Goal: Navigation & Orientation: Find specific page/section

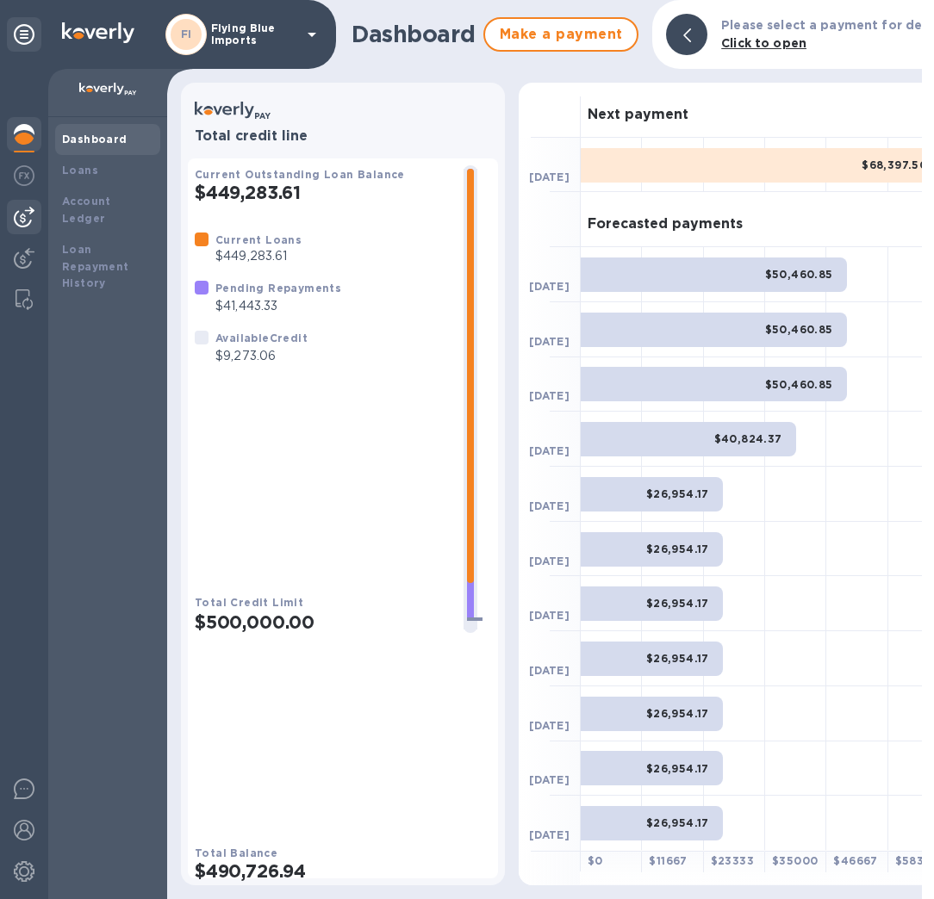
click at [27, 221] on img at bounding box center [24, 217] width 21 height 21
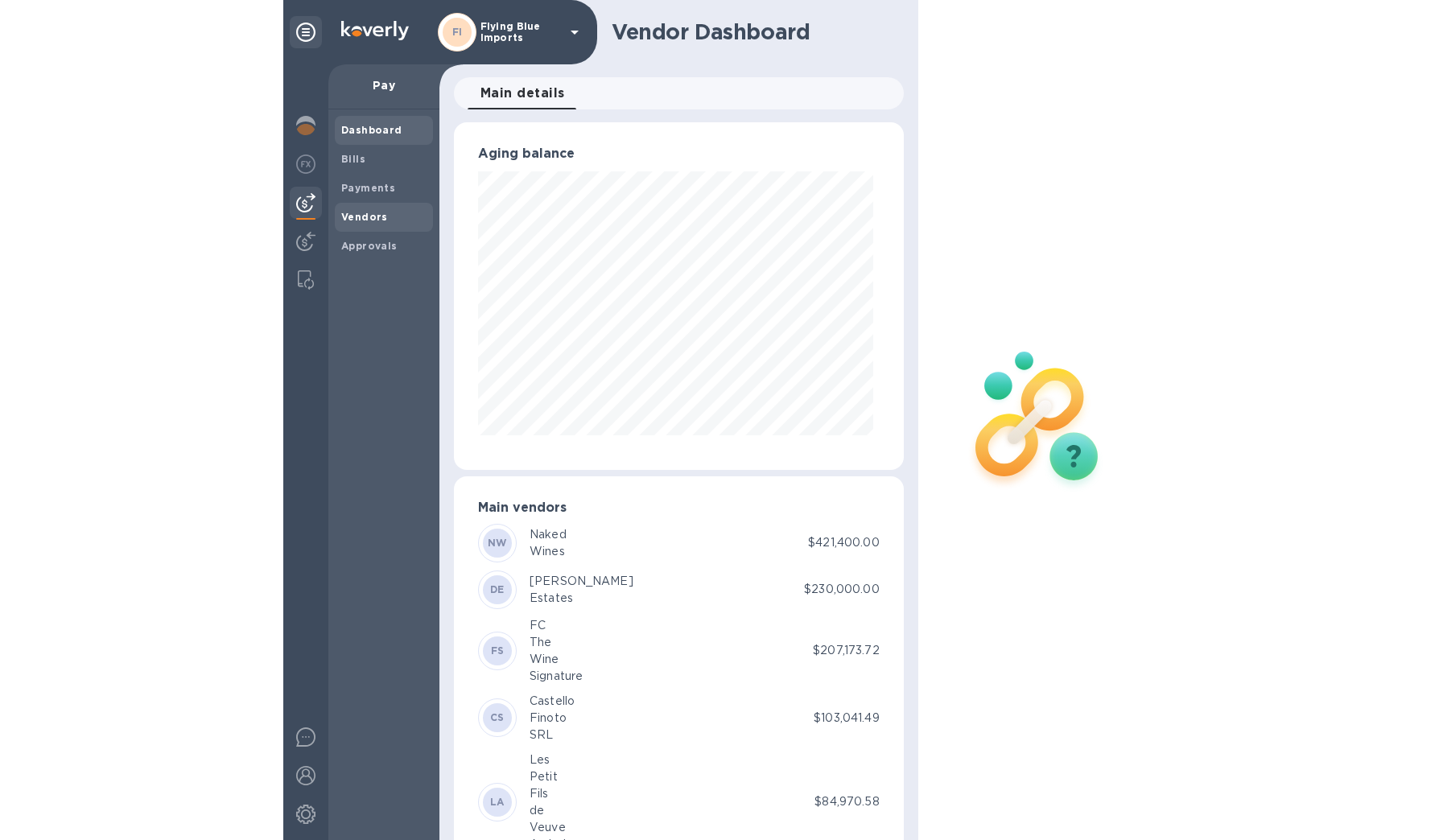
scroll to position [804478, 804420]
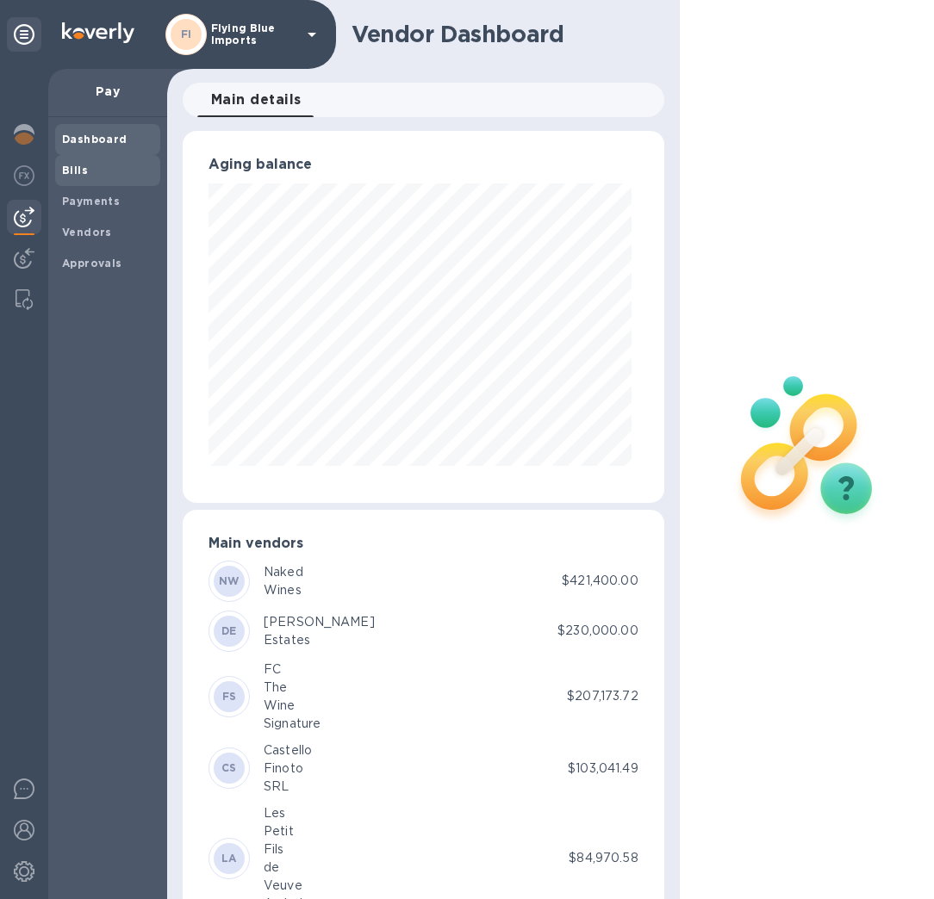
click at [96, 170] on span "Bills" at bounding box center [107, 170] width 91 height 17
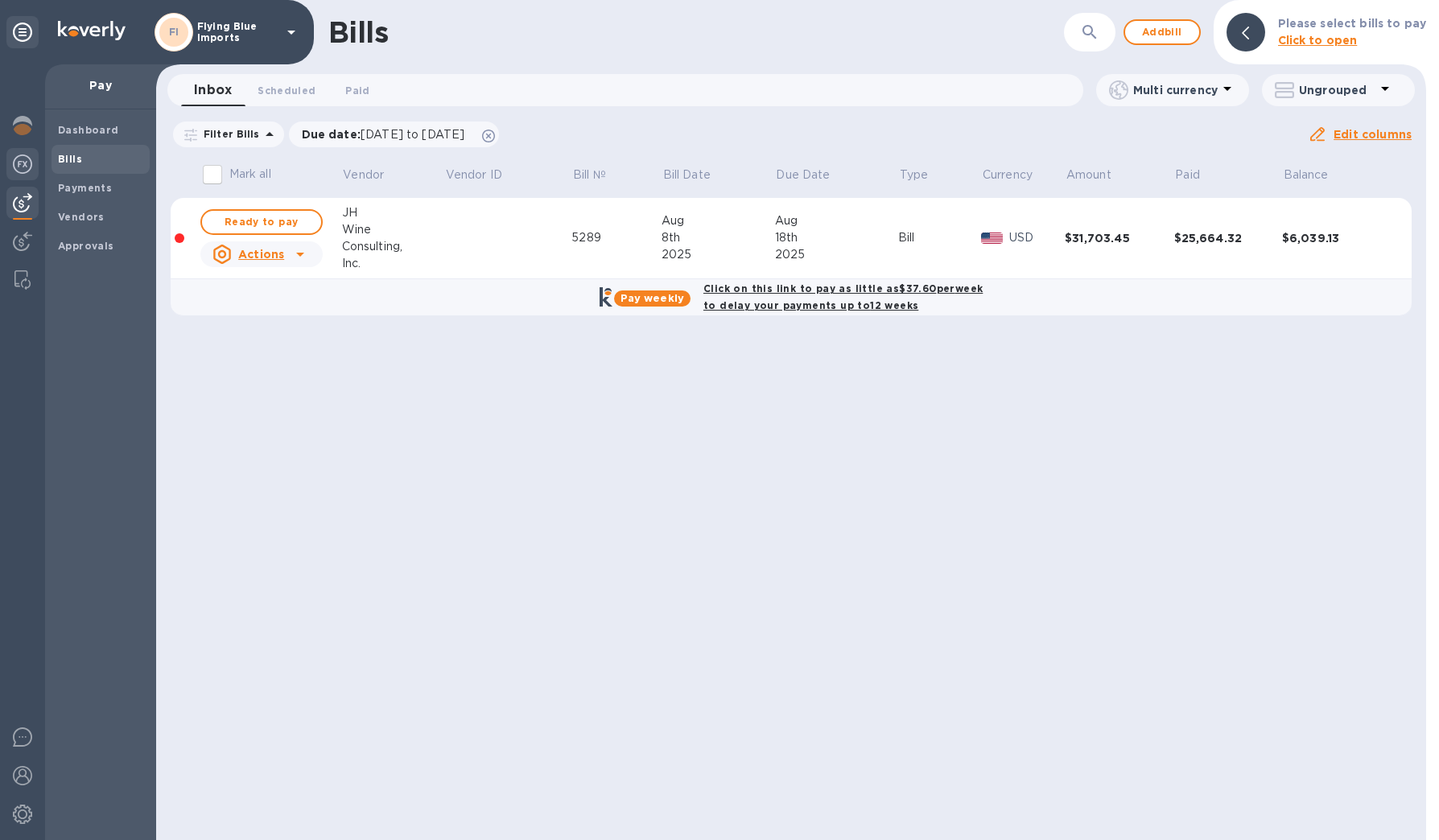
click at [26, 165] on img at bounding box center [22, 164] width 20 height 20
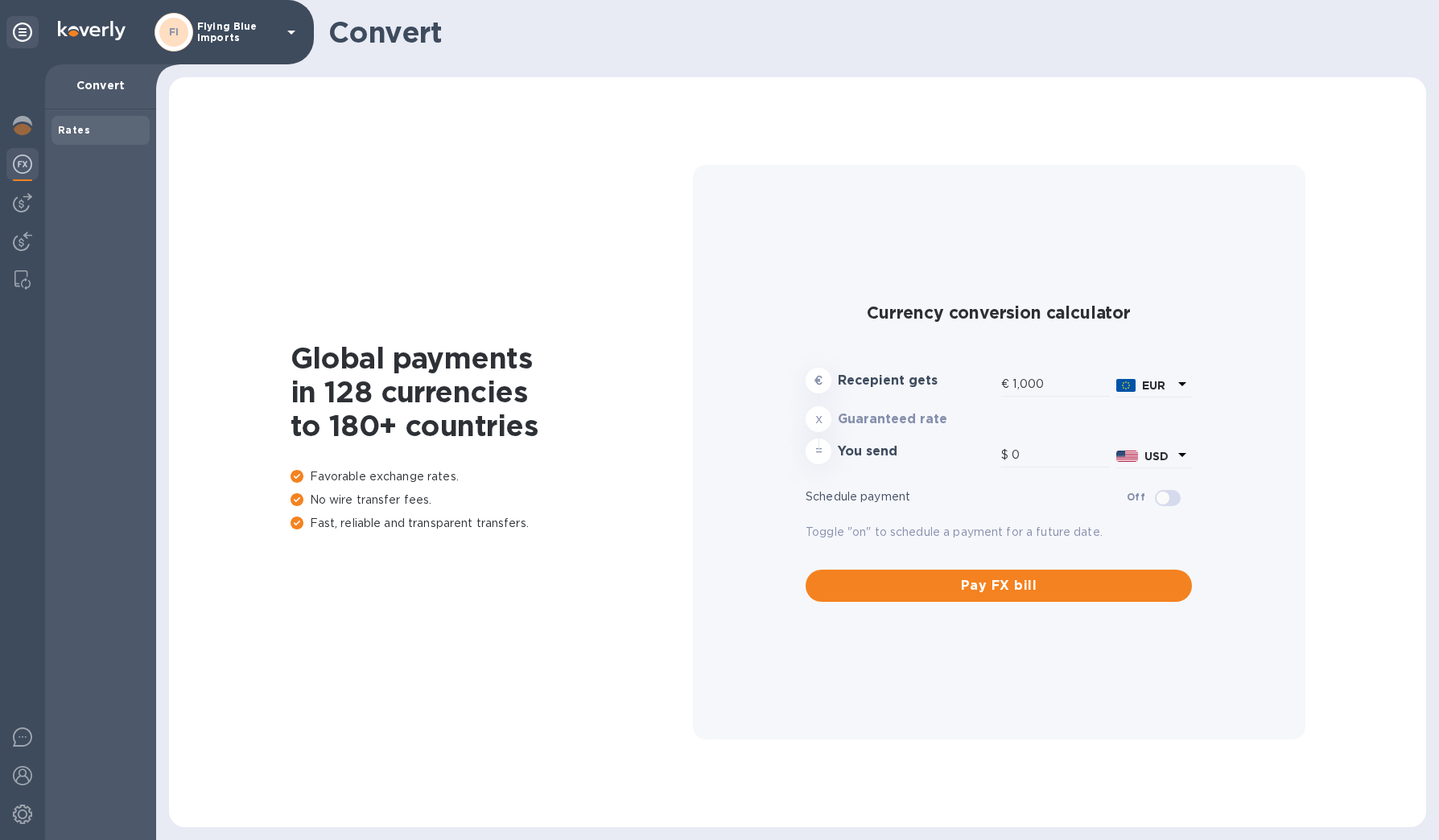
type input "1,171.14"
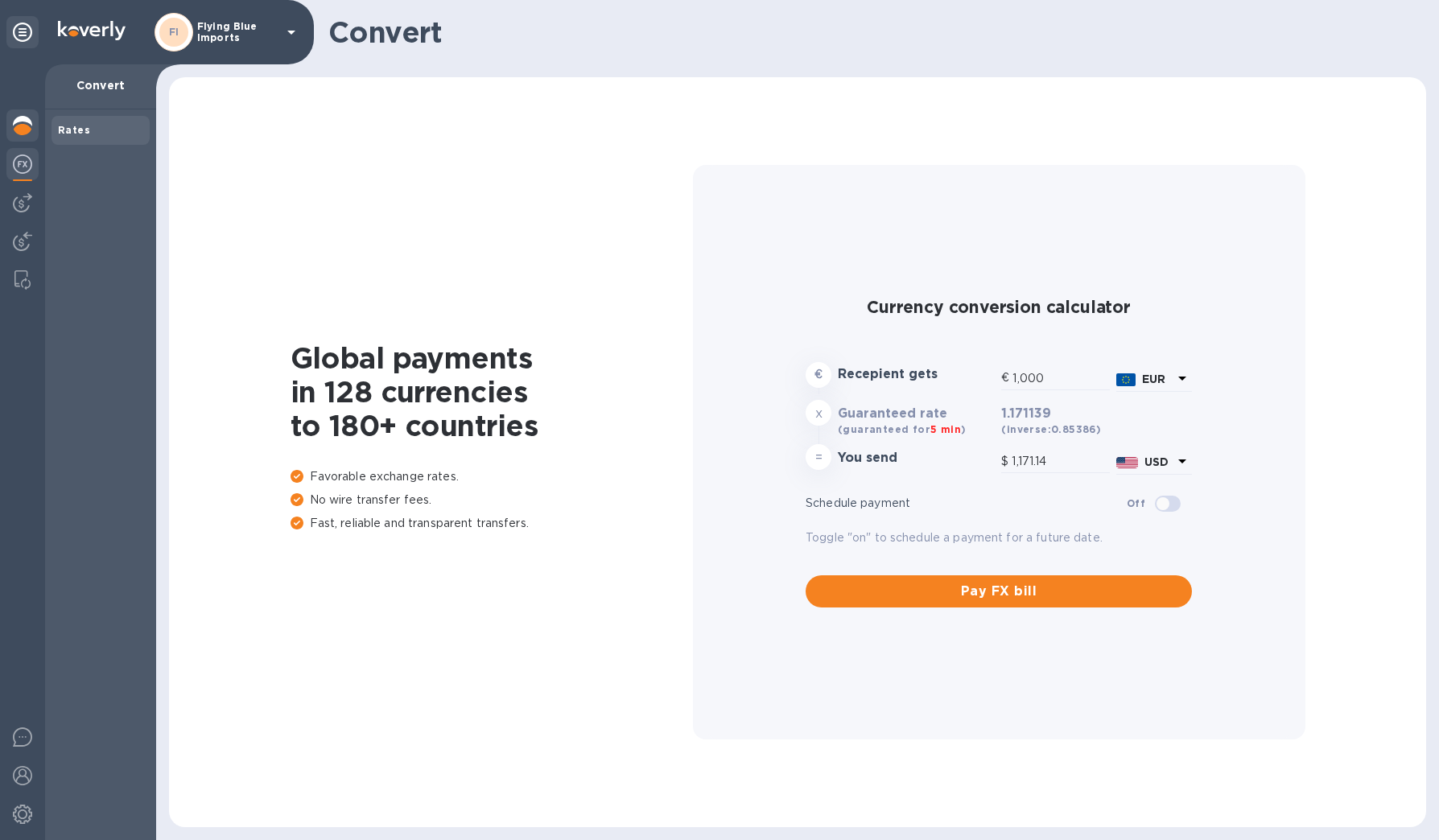
click at [24, 121] on img at bounding box center [22, 125] width 20 height 20
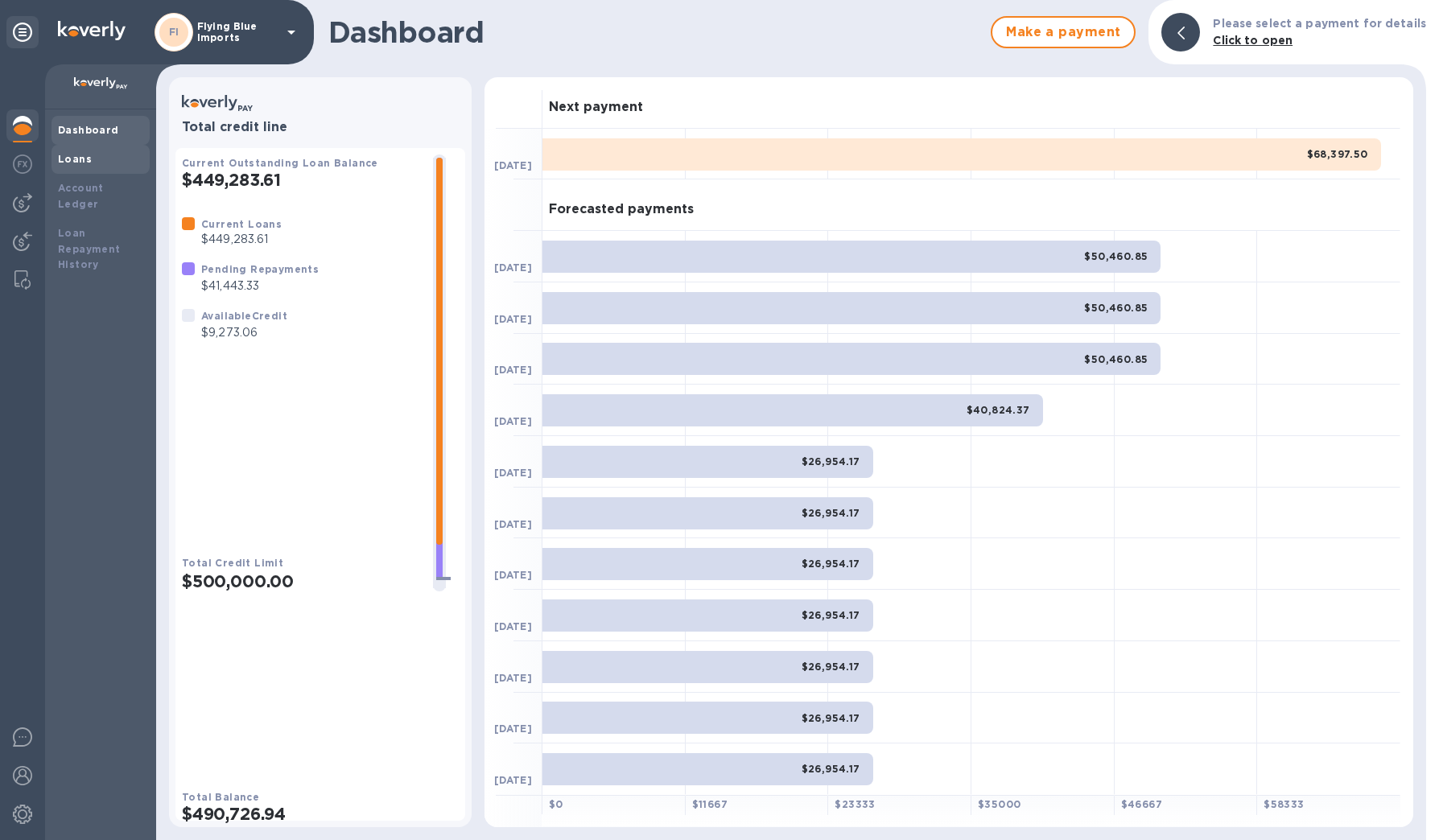
click at [95, 164] on div "Loans" at bounding box center [100, 159] width 85 height 16
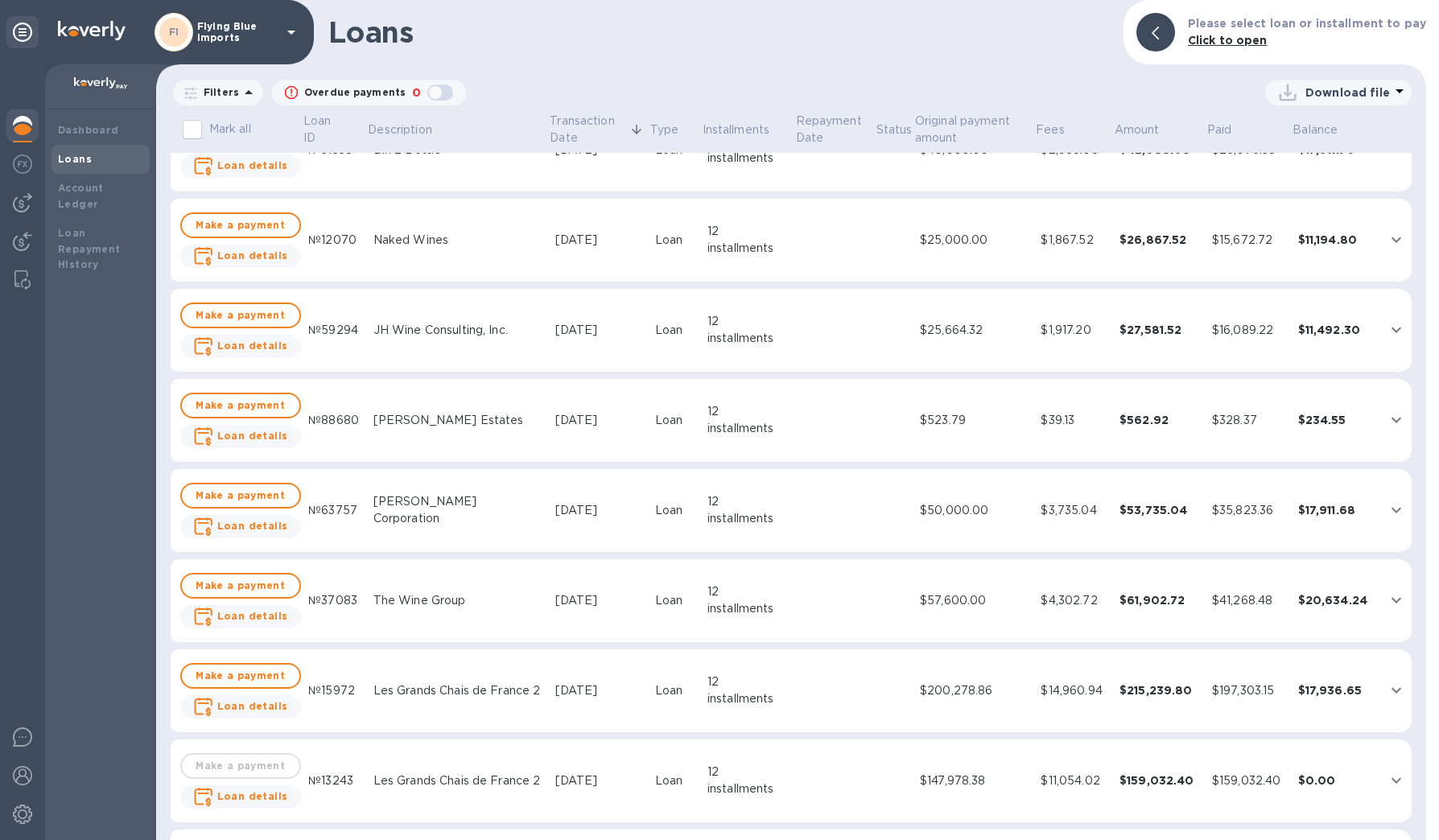
scroll to position [428, 0]
